Goal: Task Accomplishment & Management: Complete application form

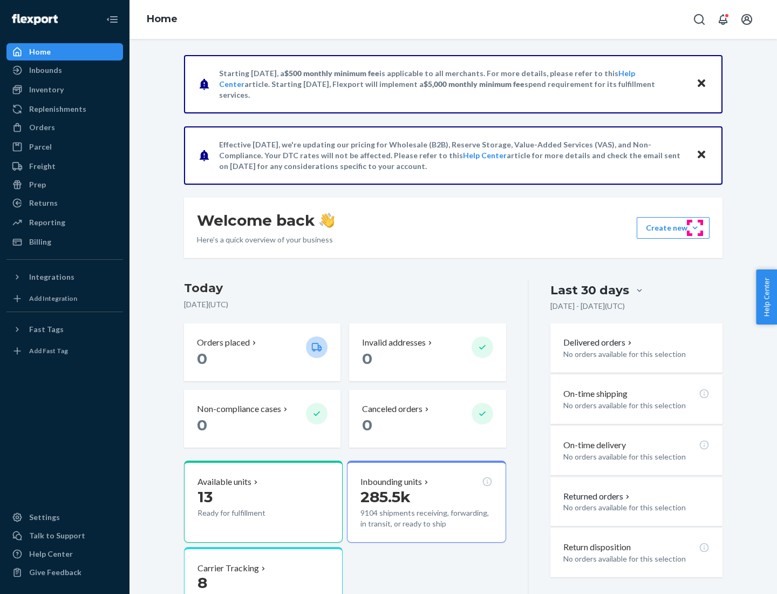
click at [695, 228] on button "Create new Create new inbound Create new order Create new product" at bounding box center [673, 228] width 73 height 22
click at [65, 70] on div "Inbounds" at bounding box center [65, 70] width 114 height 15
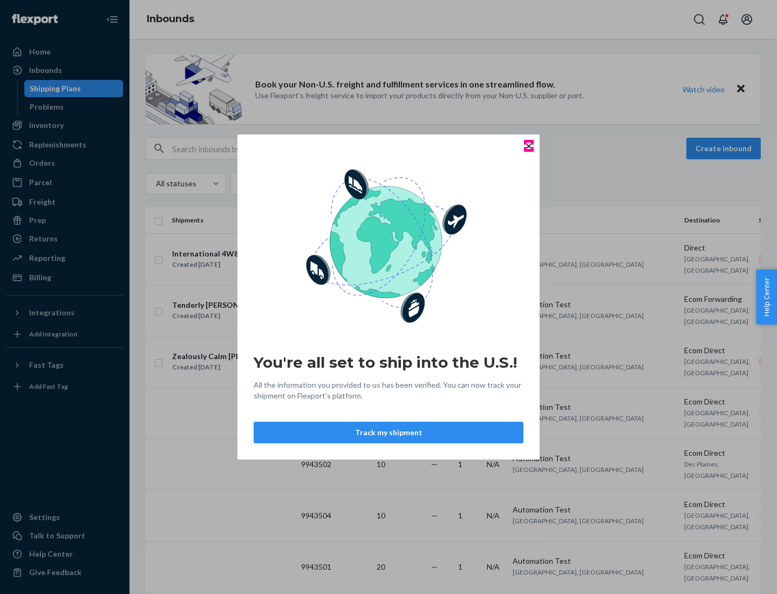
click at [528, 146] on icon "Close" at bounding box center [529, 146] width 4 height 4
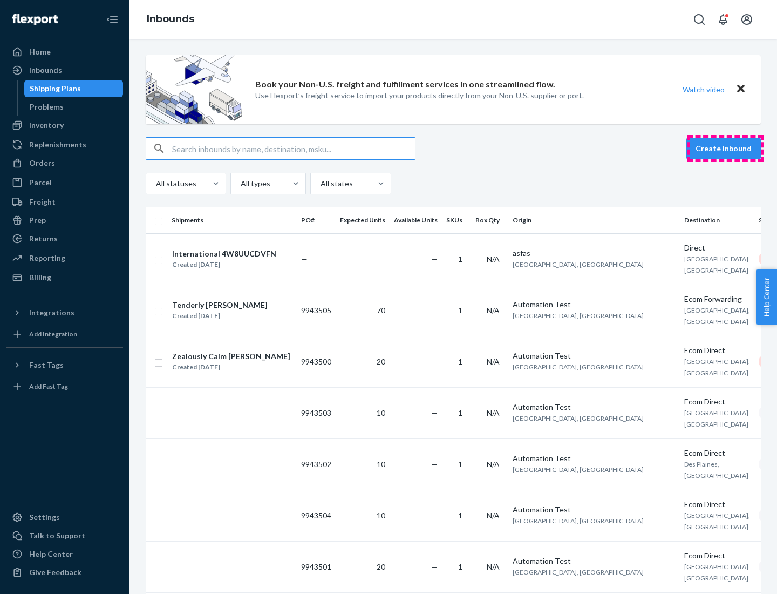
click at [725, 148] on button "Create inbound" at bounding box center [723, 149] width 74 height 22
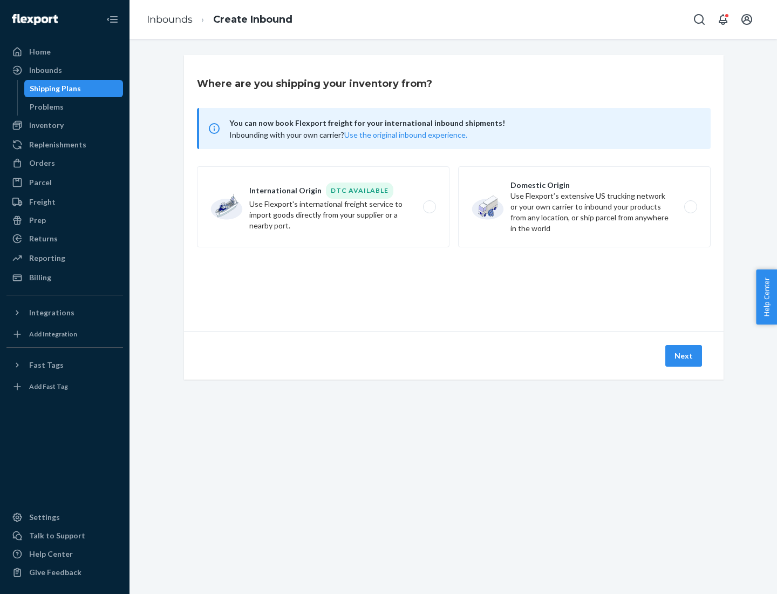
click at [584, 207] on label "Domestic Origin Use Flexport’s extensive US trucking network or your own carrie…" at bounding box center [584, 206] width 253 height 81
click at [690, 207] on input "Domestic Origin Use Flexport’s extensive US trucking network or your own carrie…" at bounding box center [693, 206] width 7 height 7
radio input "true"
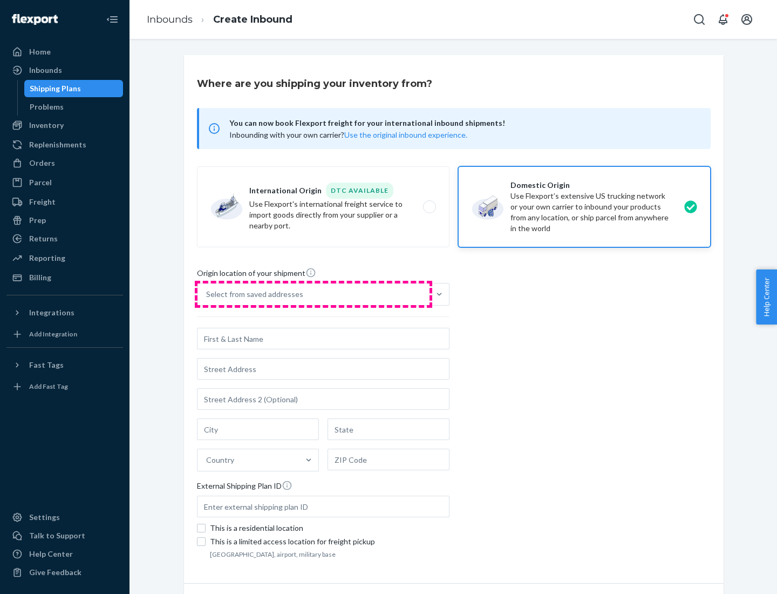
click at [314, 294] on div "Select from saved addresses" at bounding box center [314, 294] width 232 height 22
click at [207, 294] on input "Select from saved addresses" at bounding box center [206, 294] width 1 height 11
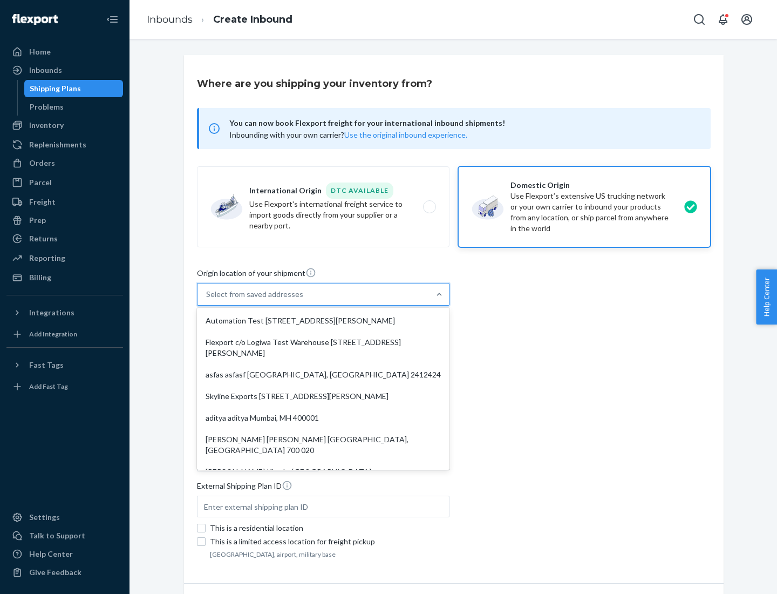
scroll to position [4, 0]
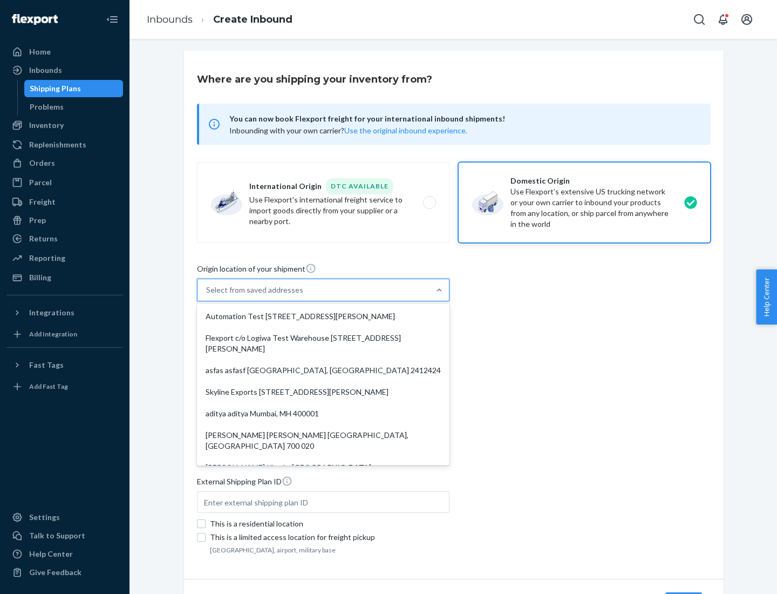
click at [323, 316] on div "Automation Test [STREET_ADDRESS][PERSON_NAME]" at bounding box center [323, 316] width 248 height 22
click at [207, 295] on input "option Automation Test [STREET_ADDRESS][PERSON_NAME]. 9 results available. Use …" at bounding box center [206, 289] width 1 height 11
type input "Automation Test"
type input "9th Floor"
type input "[GEOGRAPHIC_DATA]"
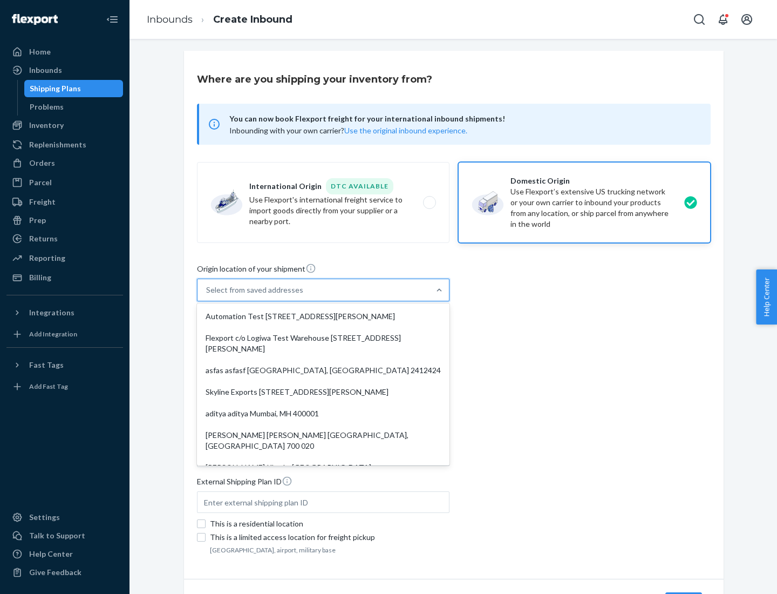
type input "CA"
type input "94104"
type input "[STREET_ADDRESS][PERSON_NAME]"
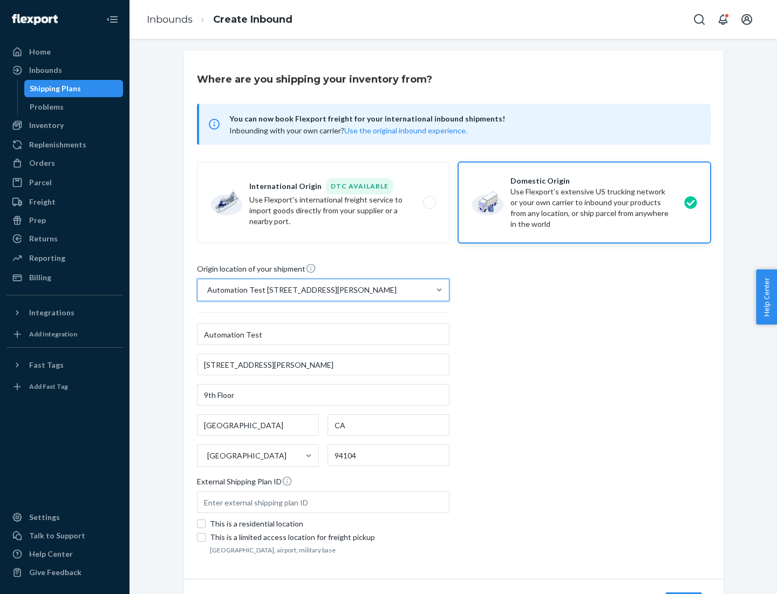
scroll to position [63, 0]
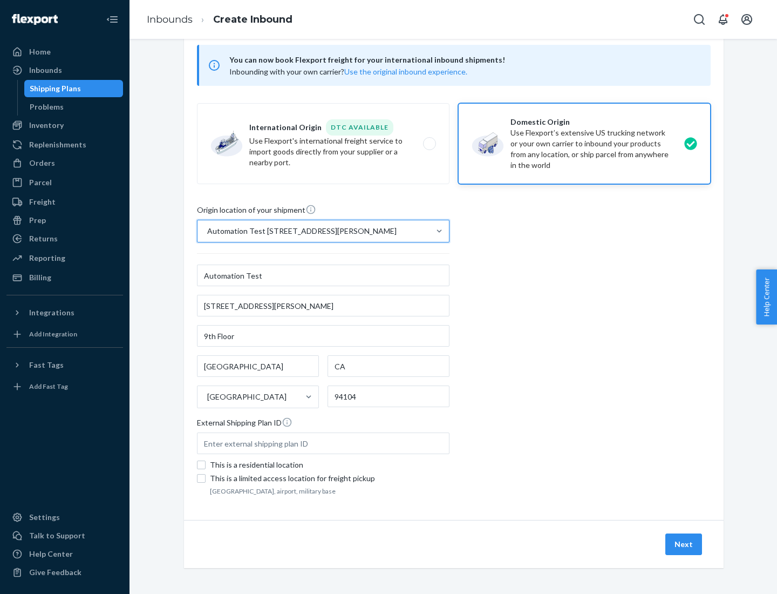
click at [684, 544] on button "Next" at bounding box center [683, 544] width 37 height 22
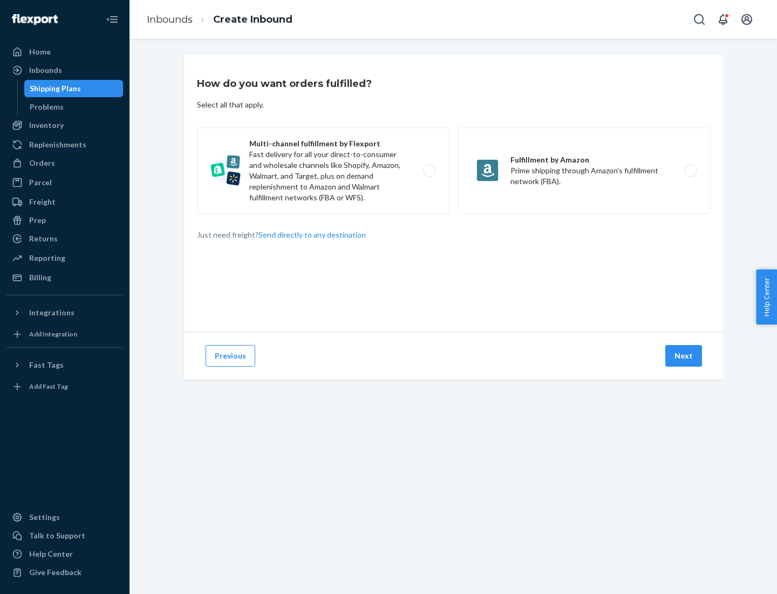
click at [323, 171] on label "Multi-channel fulfillment by Flexport Fast delivery for all your direct-to-cons…" at bounding box center [323, 170] width 253 height 86
click at [429, 171] on input "Multi-channel fulfillment by Flexport Fast delivery for all your direct-to-cons…" at bounding box center [432, 170] width 7 height 7
radio input "true"
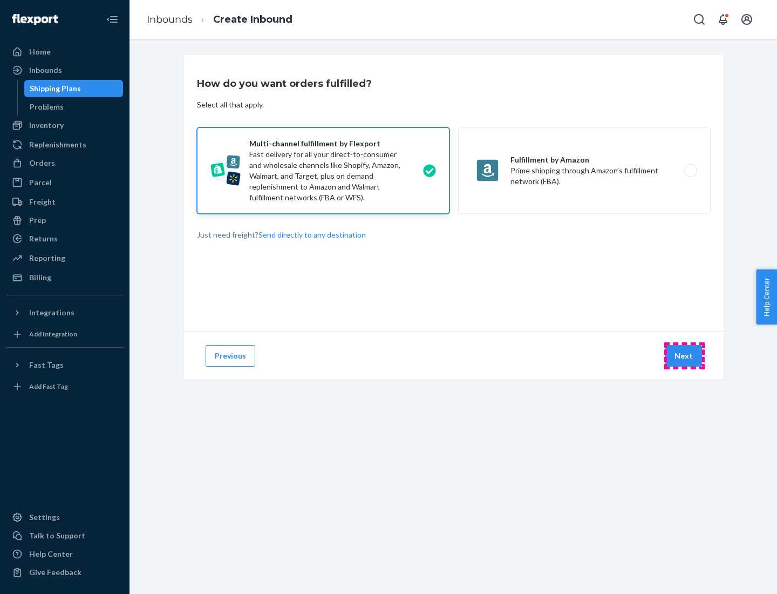
click at [684, 356] on button "Next" at bounding box center [683, 356] width 37 height 22
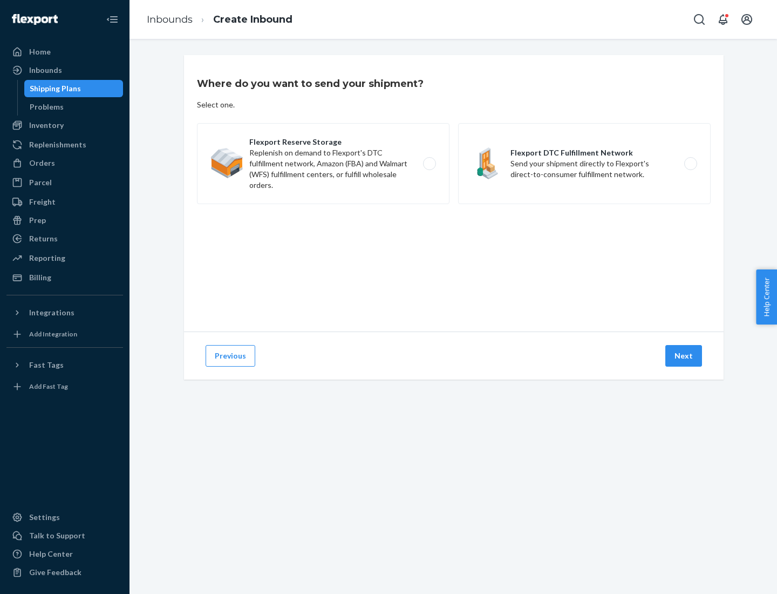
click at [323, 164] on label "Flexport Reserve Storage Replenish on demand to Flexport's DTC fulfillment netw…" at bounding box center [323, 163] width 253 height 81
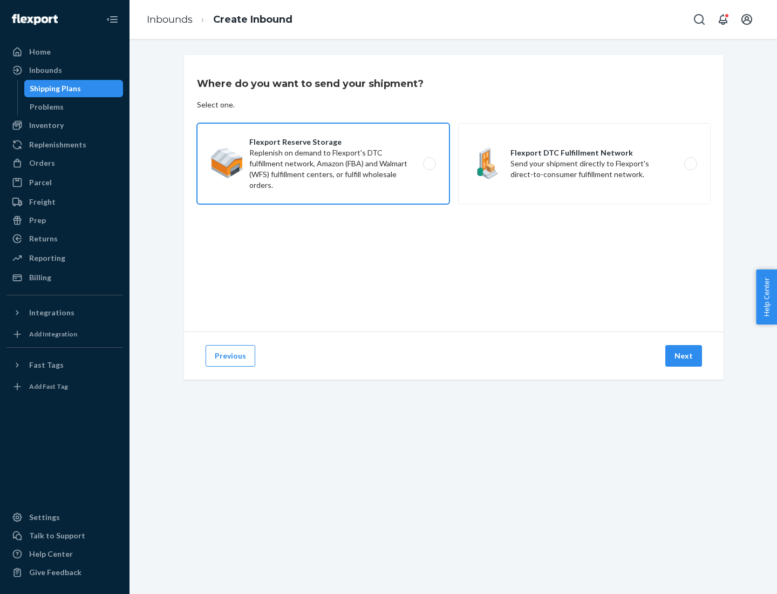
click at [429, 164] on input "Flexport Reserve Storage Replenish on demand to Flexport's DTC fulfillment netw…" at bounding box center [432, 163] width 7 height 7
radio input "true"
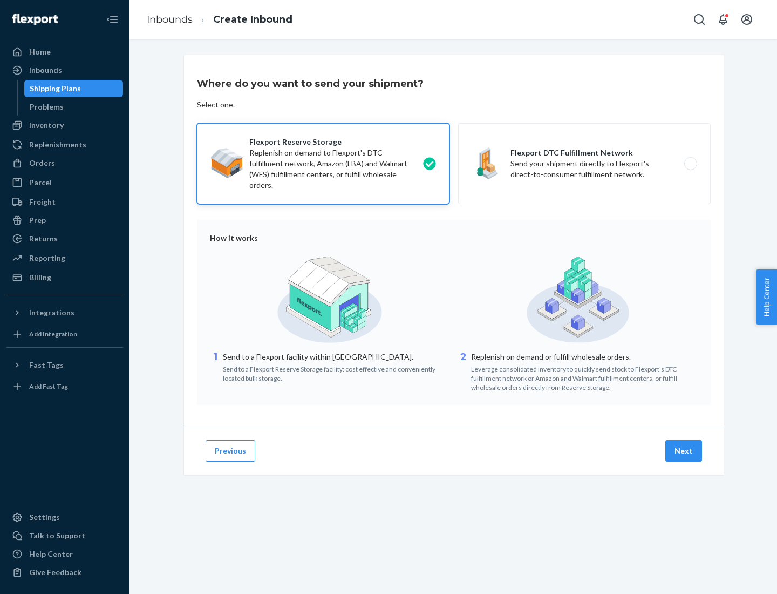
click at [684, 451] on button "Next" at bounding box center [683, 451] width 37 height 22
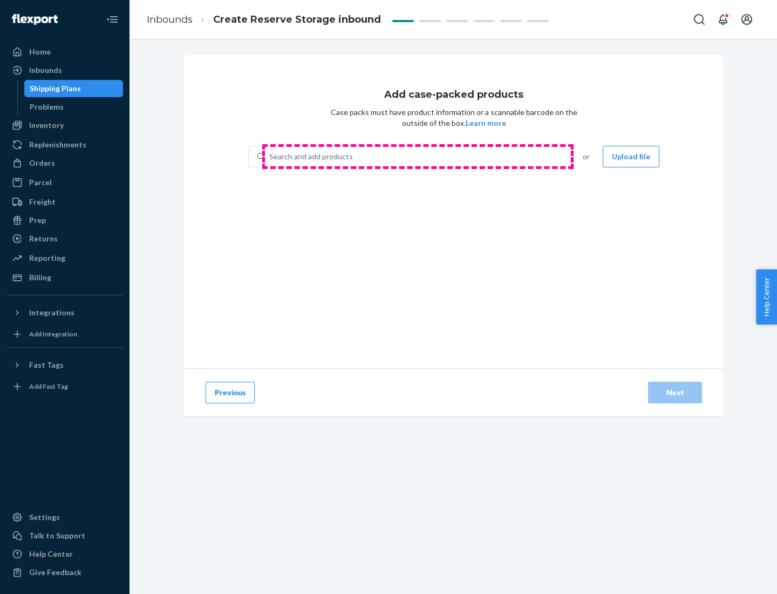
click at [418, 156] on div "Search and add products" at bounding box center [417, 156] width 304 height 19
click at [270, 156] on input "Search and add products" at bounding box center [269, 156] width 1 height 11
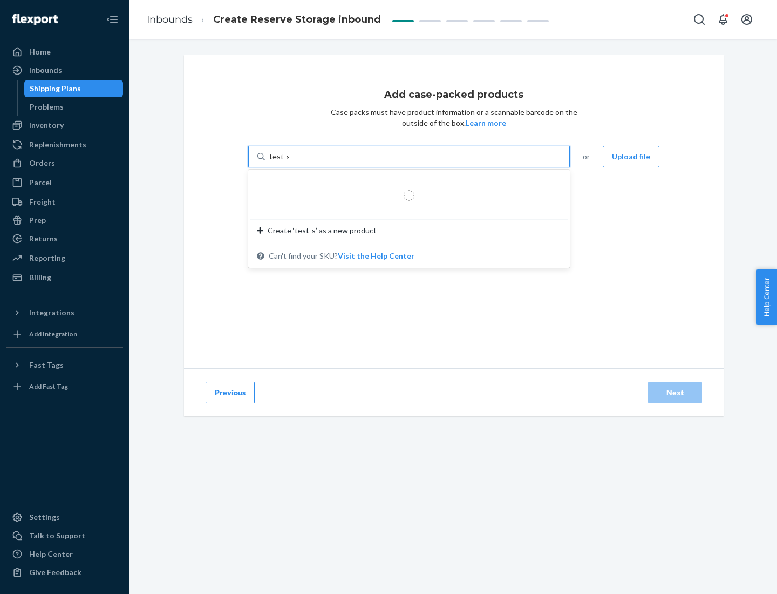
type input "test-syn"
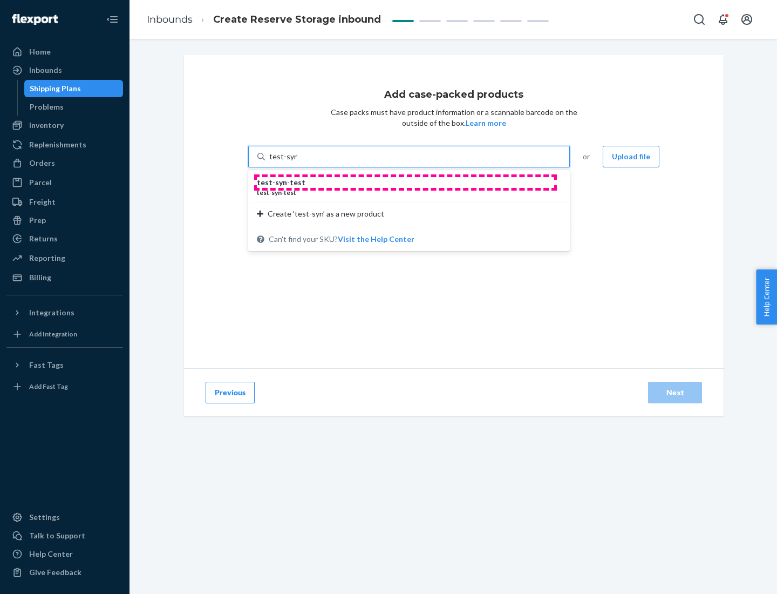
click at [405, 182] on div "test - syn - test" at bounding box center [405, 182] width 296 height 11
click at [297, 162] on input "test-syn" at bounding box center [283, 156] width 28 height 11
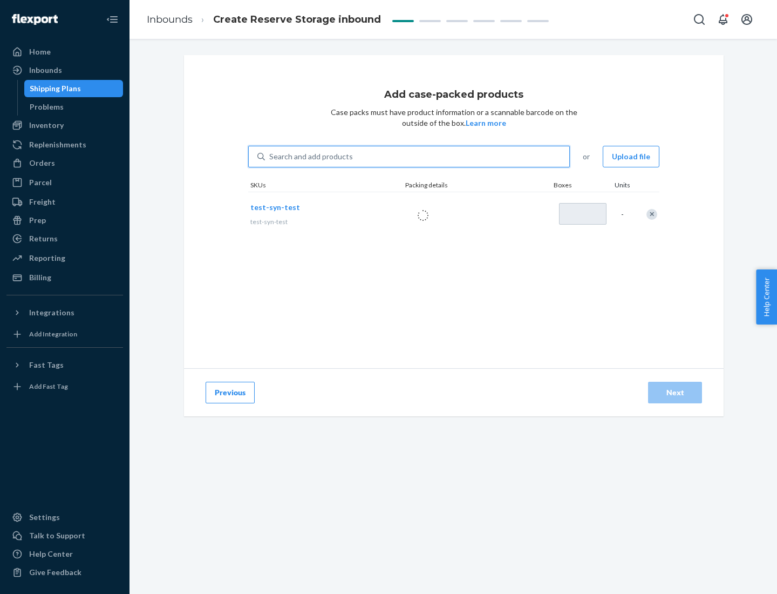
type input "1"
click at [675, 392] on div "Next" at bounding box center [675, 392] width 36 height 11
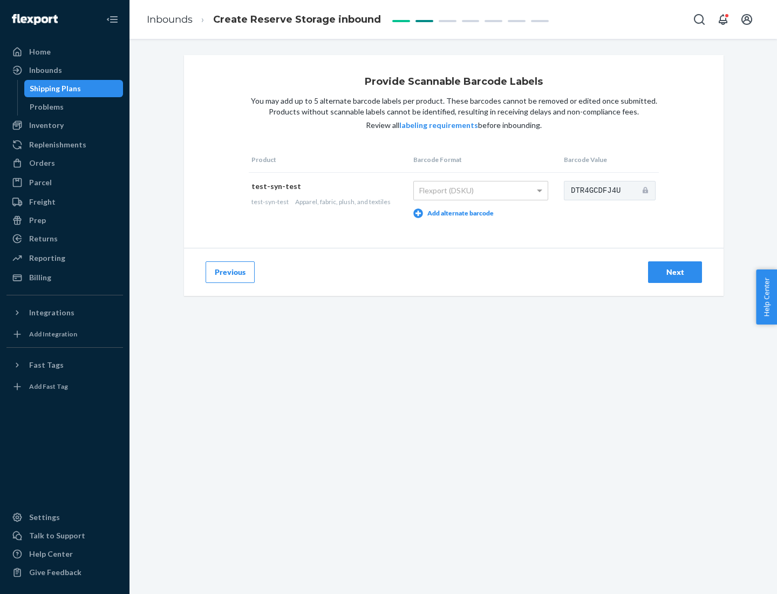
click at [675, 271] on div "Next" at bounding box center [675, 272] width 36 height 11
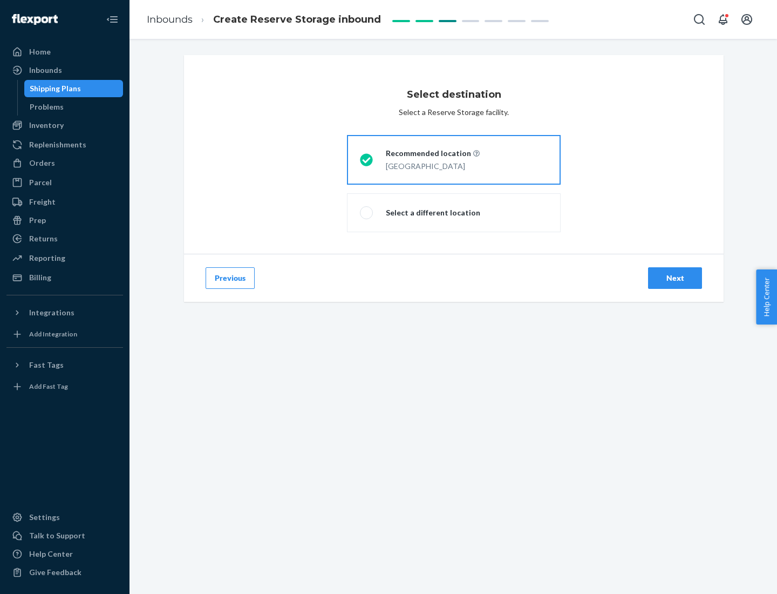
click at [675, 278] on div "Next" at bounding box center [675, 278] width 36 height 11
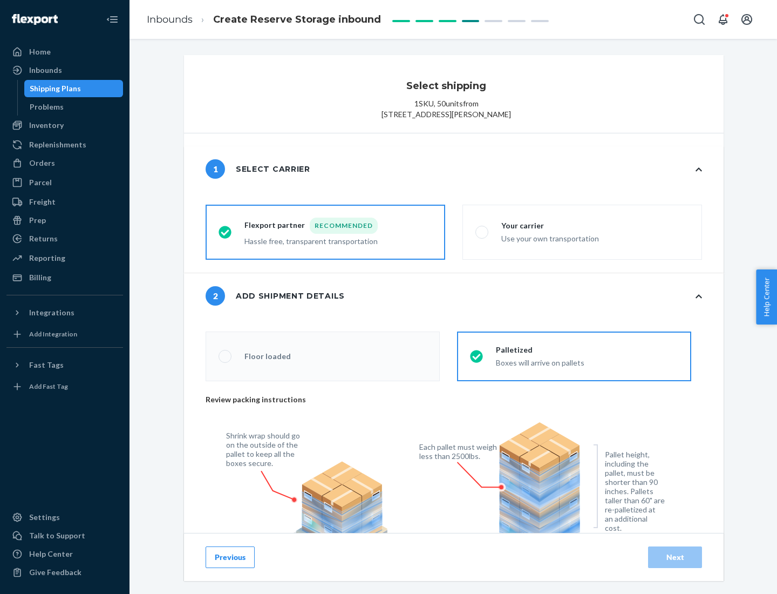
radio input "false"
type input "1"
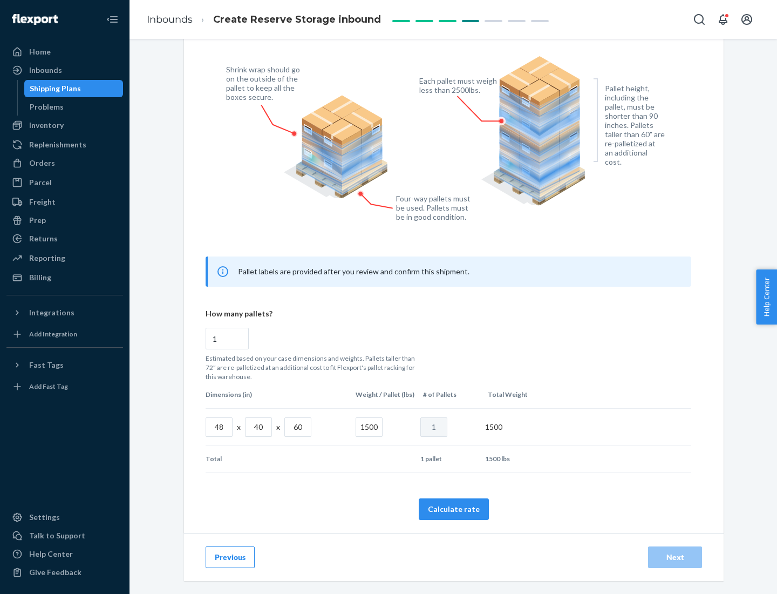
click at [454, 508] on button "Calculate rate" at bounding box center [454, 509] width 70 height 22
radio input "false"
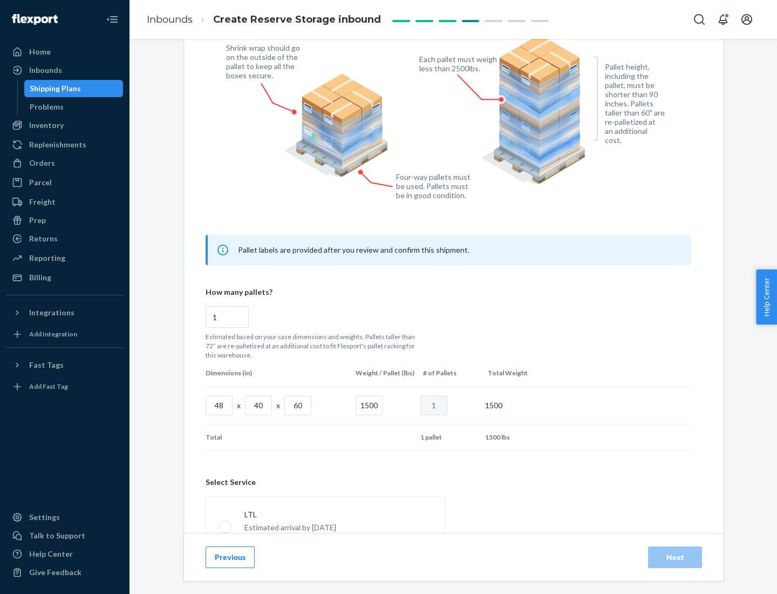
scroll to position [477, 0]
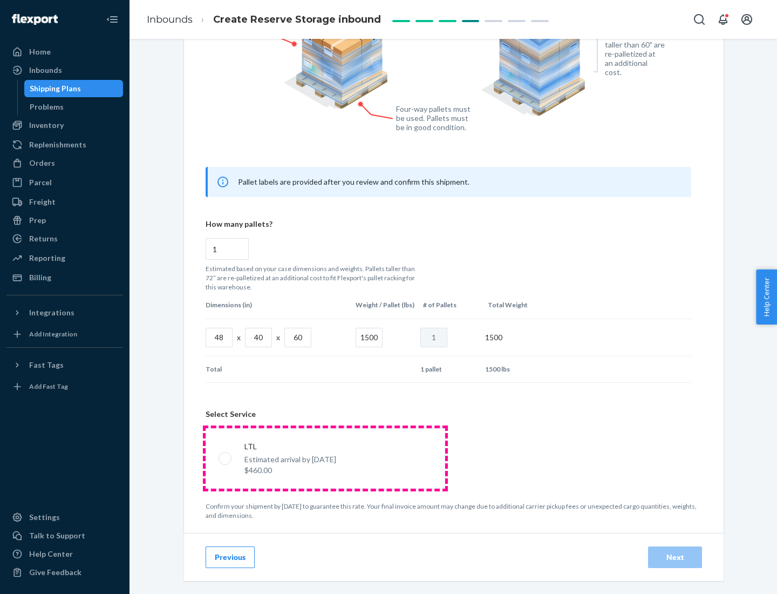
click at [325, 458] on p "Estimated arrival by [DATE]" at bounding box center [290, 459] width 92 height 11
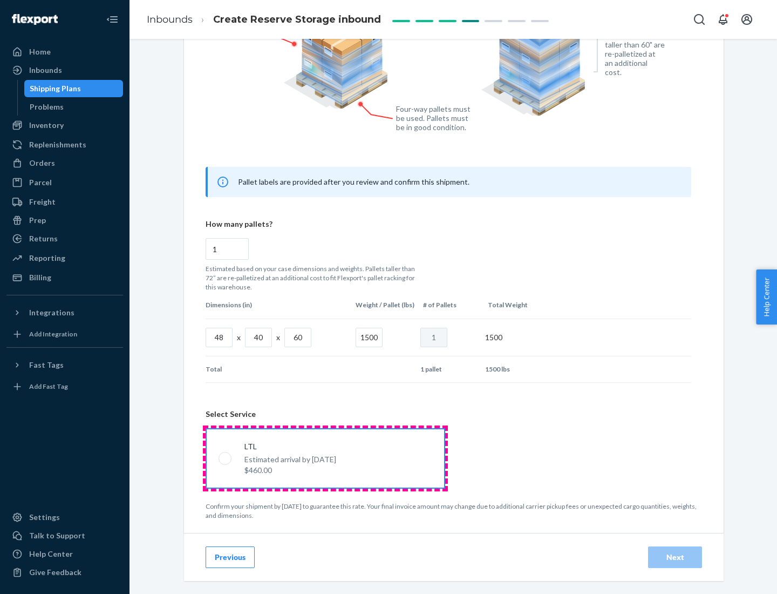
click at [226, 458] on input "LTL Estimated arrival by [DATE] $460.00" at bounding box center [222, 457] width 7 height 7
radio input "true"
radio input "false"
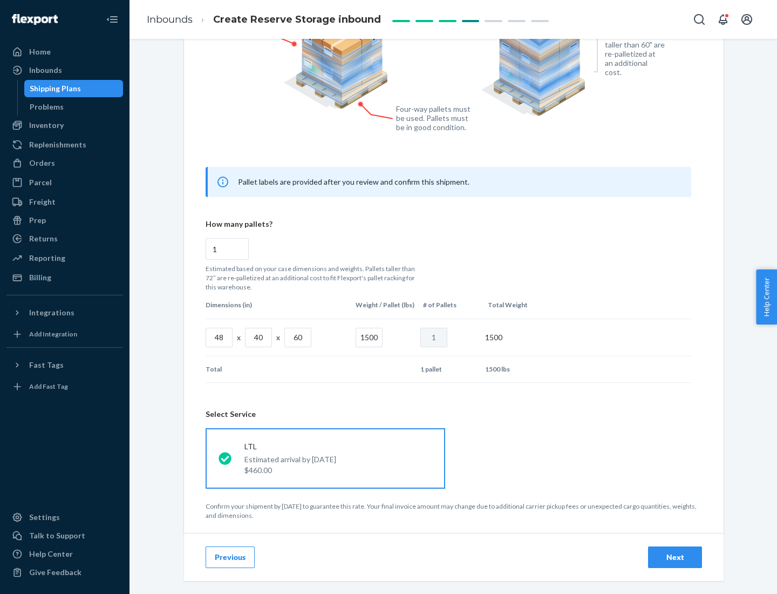
click at [675, 556] on div "Next" at bounding box center [675, 557] width 36 height 11
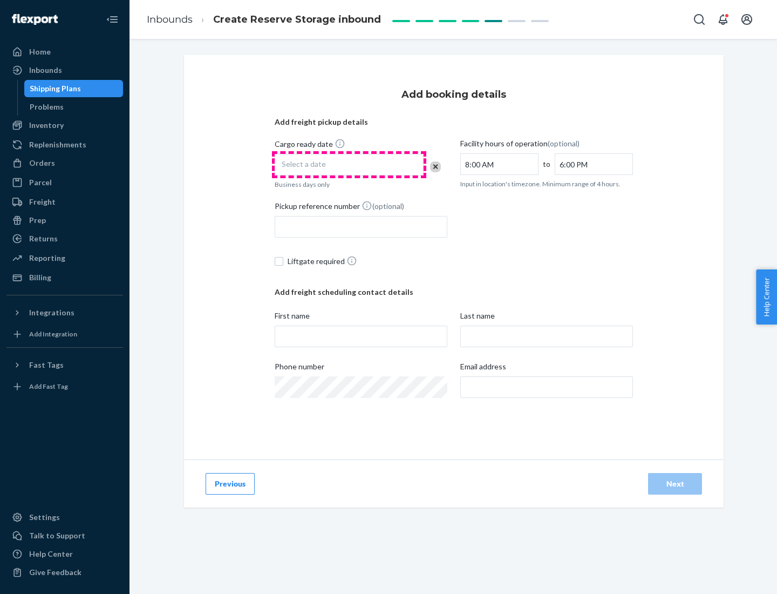
click at [349, 165] on div "Select a date" at bounding box center [349, 165] width 149 height 22
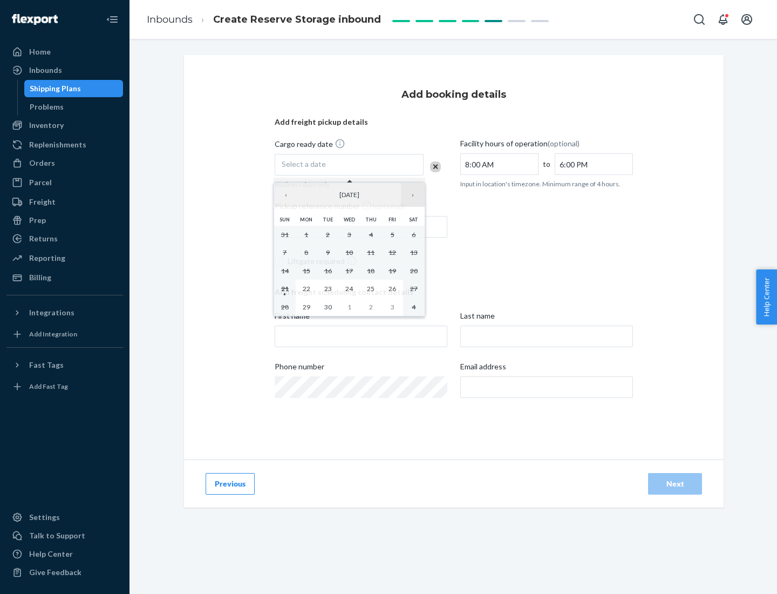
click at [413, 195] on button "›" at bounding box center [413, 195] width 24 height 24
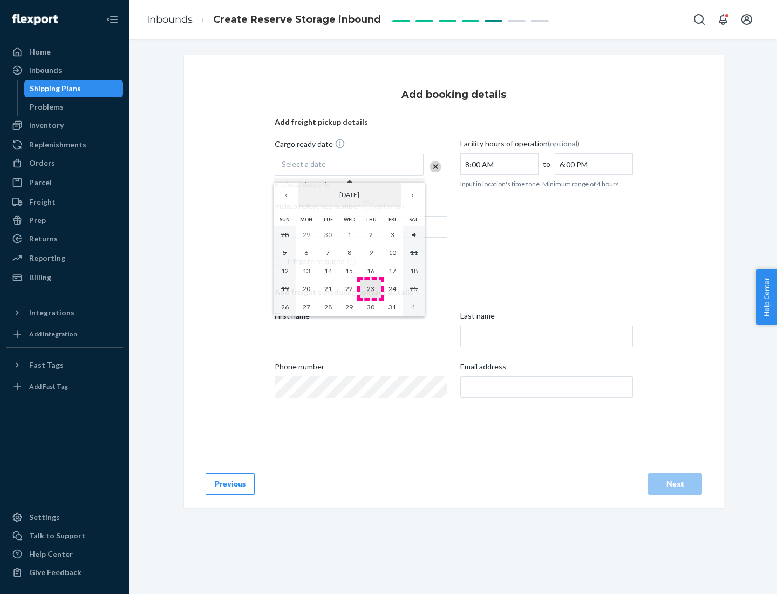
click at [371, 288] on abbr "23" at bounding box center [371, 288] width 8 height 8
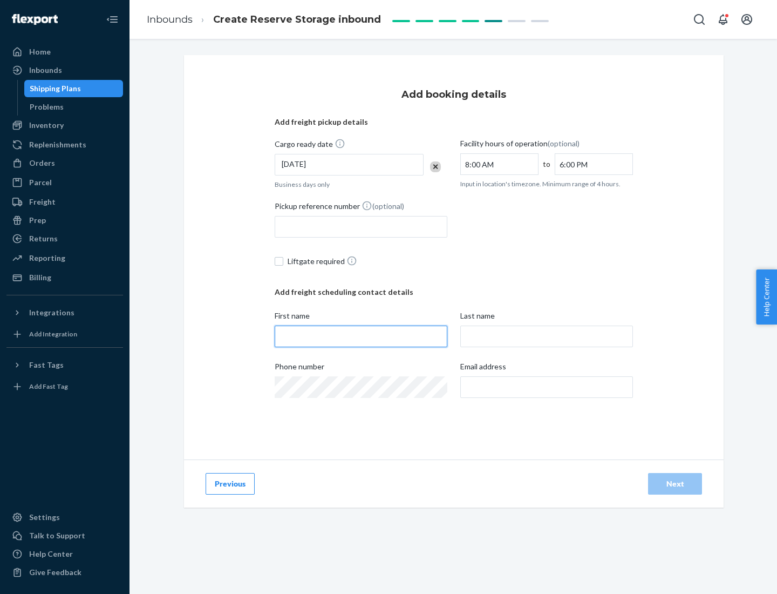
click at [361, 336] on input "First name" at bounding box center [361, 336] width 173 height 22
type input "[PERSON_NAME]"
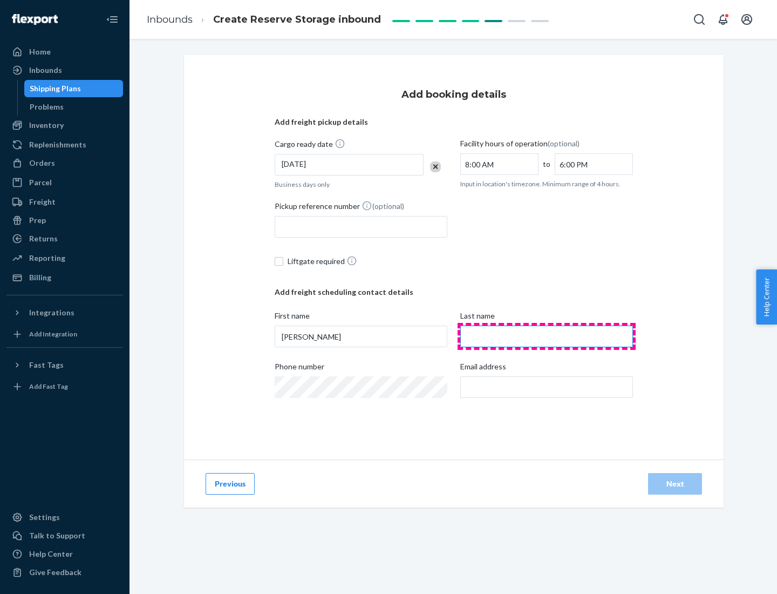
click at [547, 336] on input "Last name" at bounding box center [546, 336] width 173 height 22
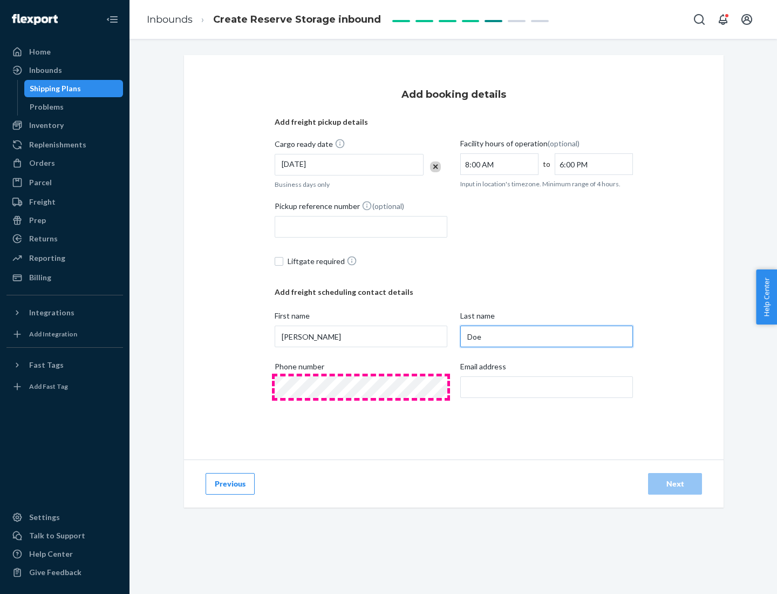
type input "Doe"
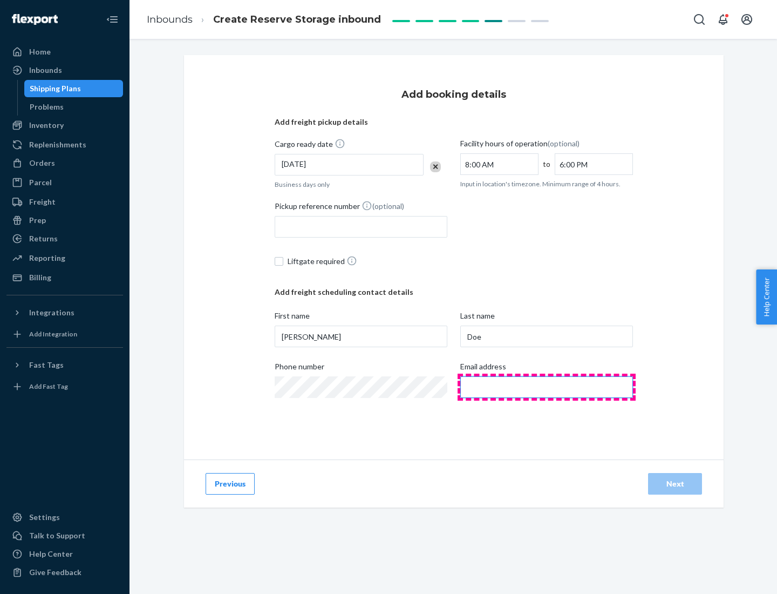
click at [547, 387] on input "Email address" at bounding box center [546, 387] width 173 height 22
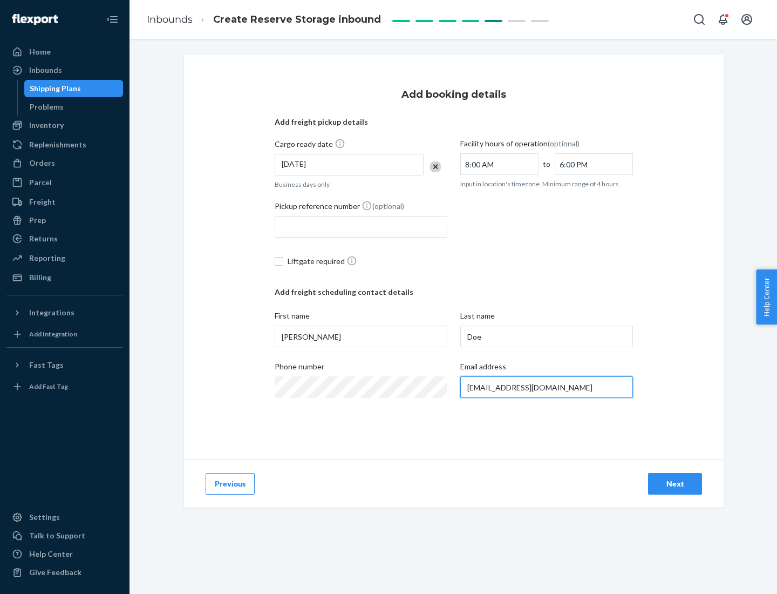
type input "[EMAIL_ADDRESS][DOMAIN_NAME]"
click at [675, 484] on div "Next" at bounding box center [675, 483] width 36 height 11
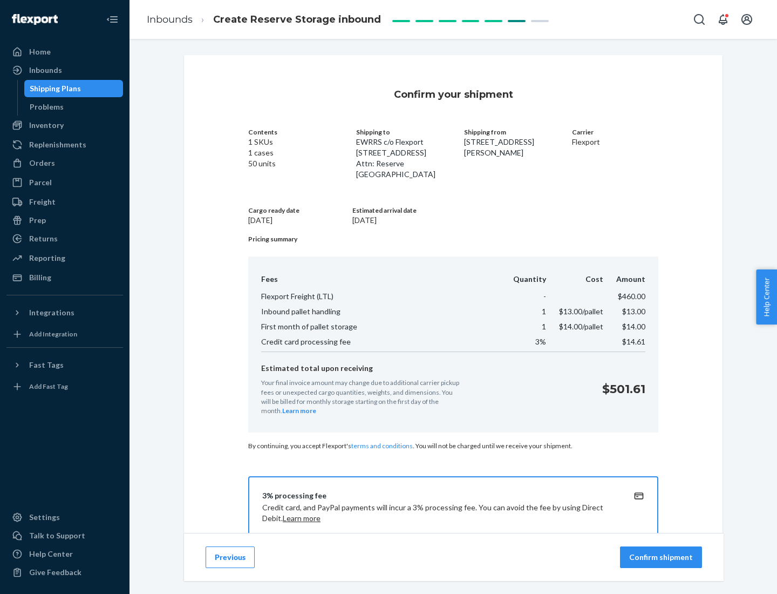
scroll to position [155, 0]
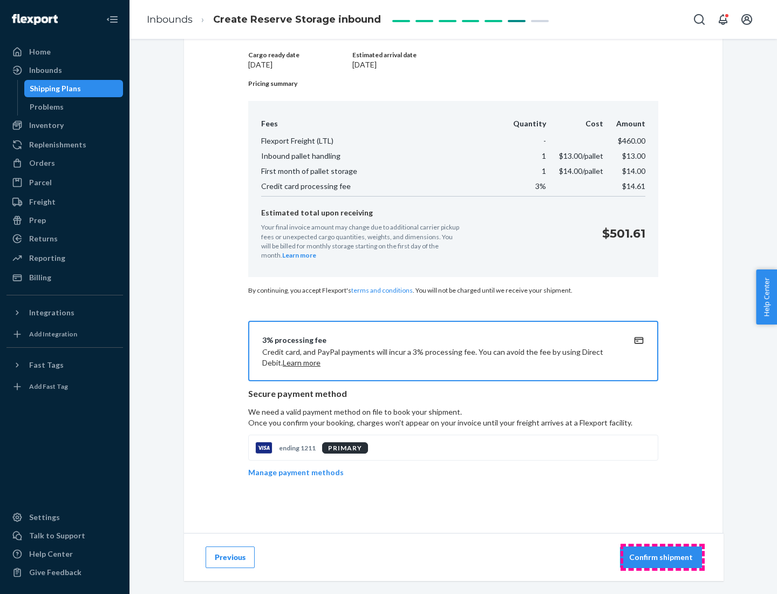
click at [662, 557] on p "Confirm shipment" at bounding box center [661, 557] width 64 height 11
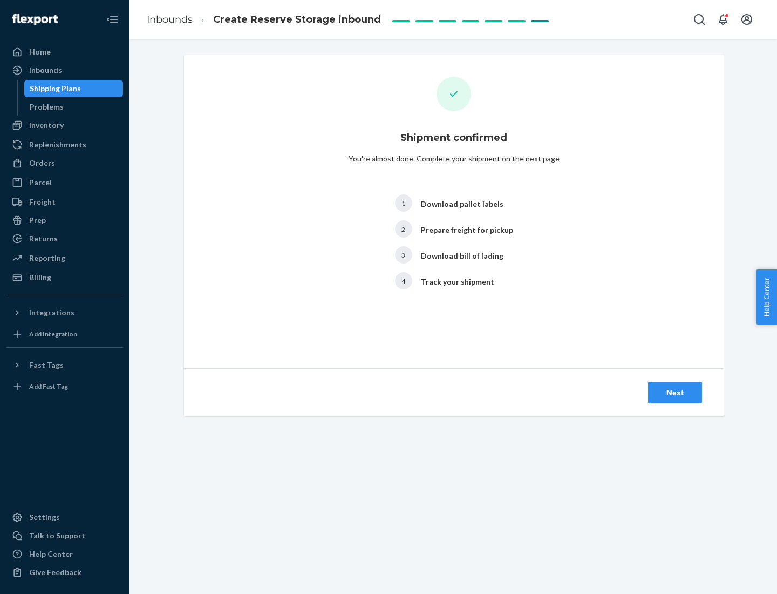
click at [675, 392] on div "Next" at bounding box center [675, 392] width 36 height 11
